Goal: Task Accomplishment & Management: Manage account settings

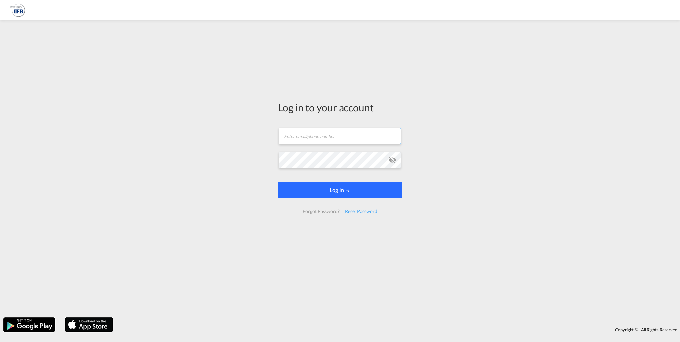
type input "[PERSON_NAME][EMAIL_ADDRESS][DOMAIN_NAME]"
click at [332, 188] on button "Log In" at bounding box center [340, 190] width 124 height 17
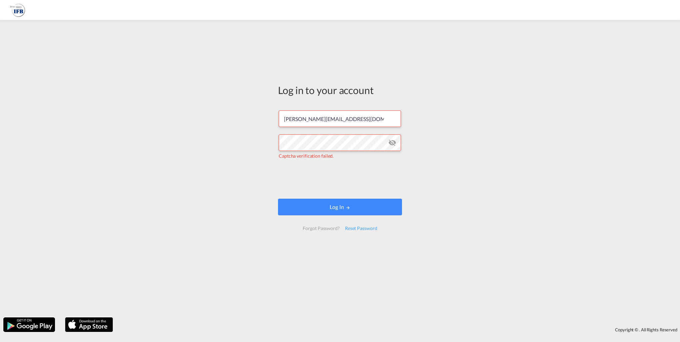
click at [392, 141] on md-icon "icon-eye-off" at bounding box center [392, 143] width 8 height 8
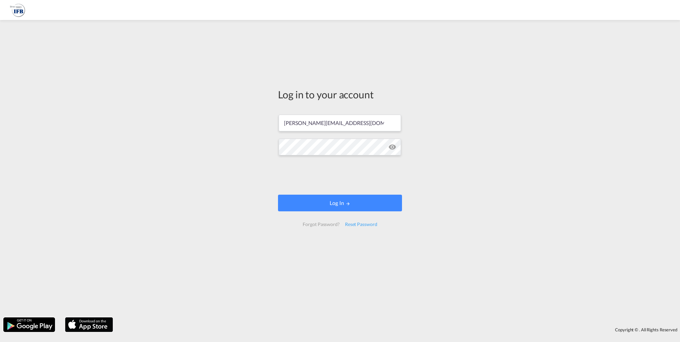
click at [344, 211] on form "[PERSON_NAME][EMAIL_ADDRESS][DOMAIN_NAME] Log In Forgot Password? Reset Password" at bounding box center [340, 170] width 124 height 125
click at [344, 204] on button "Log In" at bounding box center [340, 203] width 124 height 17
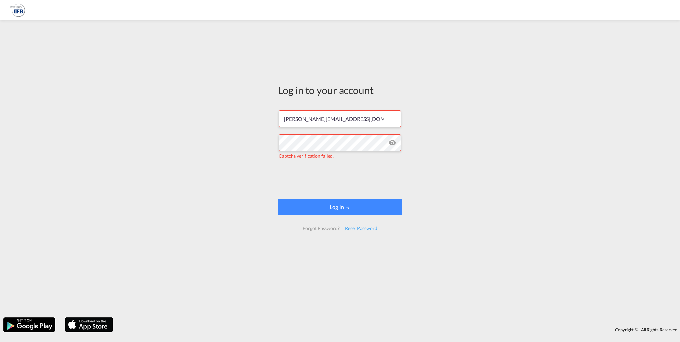
click at [452, 240] on div "Log in to your account [PERSON_NAME][EMAIL_ADDRESS][DOMAIN_NAME] Captcha verifi…" at bounding box center [340, 168] width 680 height 291
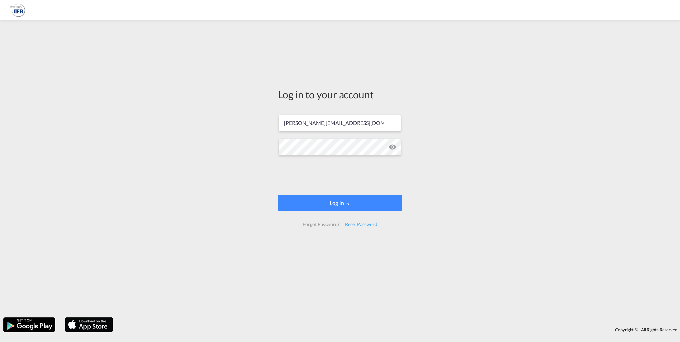
click at [495, 173] on div "Log in to your account [PERSON_NAME][EMAIL_ADDRESS][DOMAIN_NAME] Log In Forgot …" at bounding box center [340, 168] width 680 height 291
click at [365, 199] on button "Log In" at bounding box center [340, 203] width 124 height 17
click at [315, 203] on button "Log In" at bounding box center [340, 203] width 124 height 17
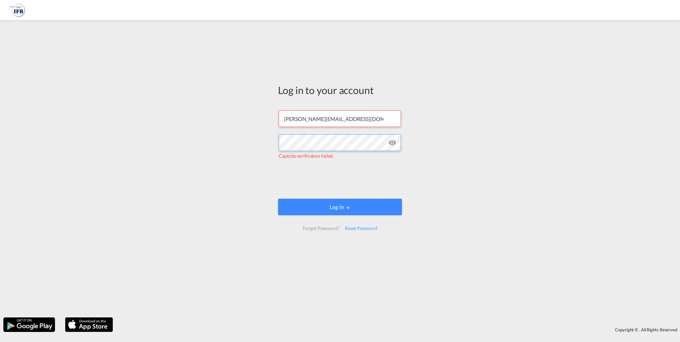
click at [249, 145] on div "Log in to your account [PERSON_NAME][EMAIL_ADDRESS][DOMAIN_NAME] Captcha verifi…" at bounding box center [340, 168] width 680 height 291
click at [500, 195] on div "Log in to your account [PERSON_NAME][EMAIL_ADDRESS][DOMAIN_NAME] Captcha verifi…" at bounding box center [340, 168] width 680 height 291
